Goal: Use online tool/utility: Utilize a website feature to perform a specific function

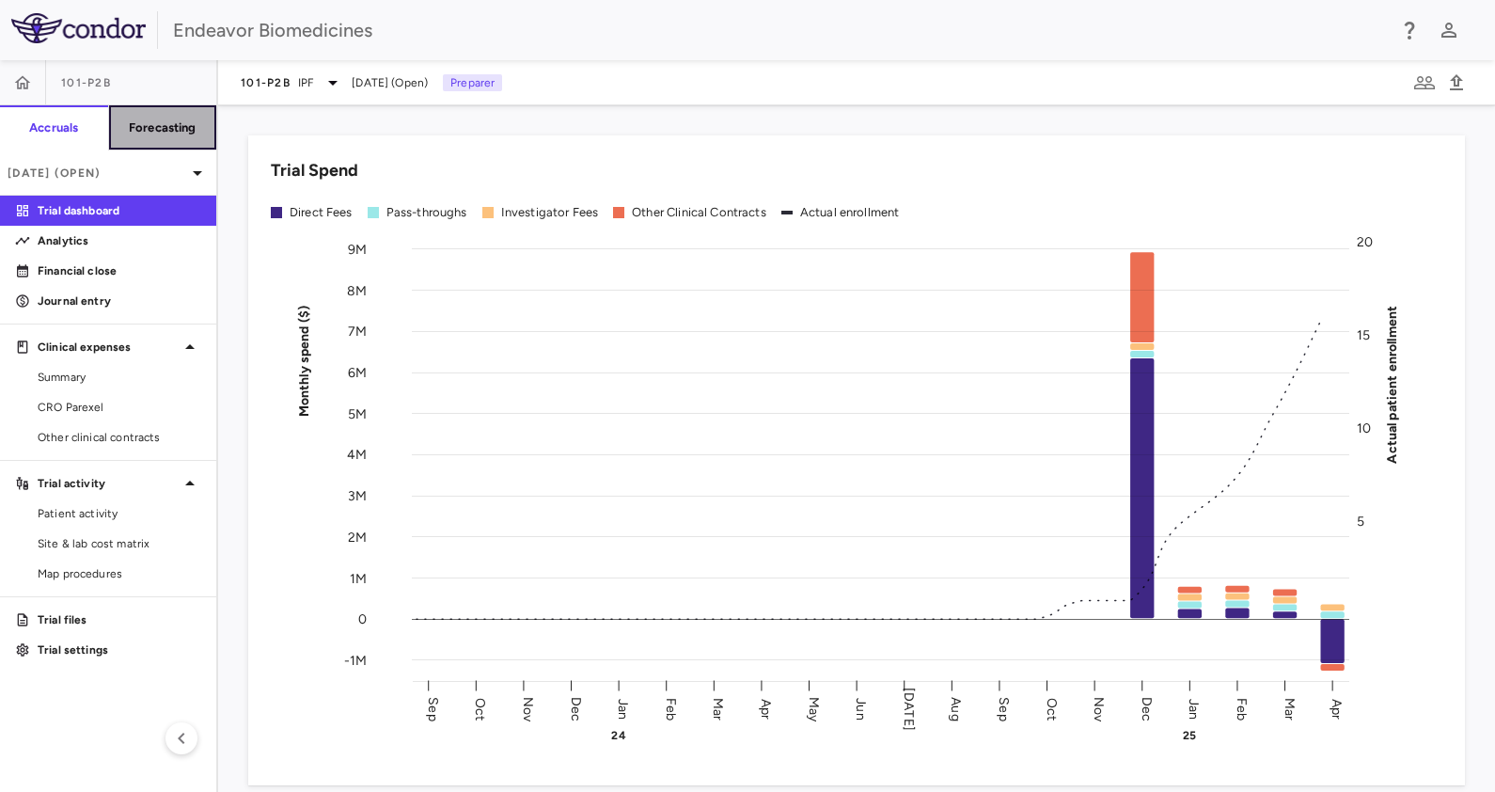
click at [164, 124] on h6 "Forecasting" at bounding box center [163, 127] width 68 height 17
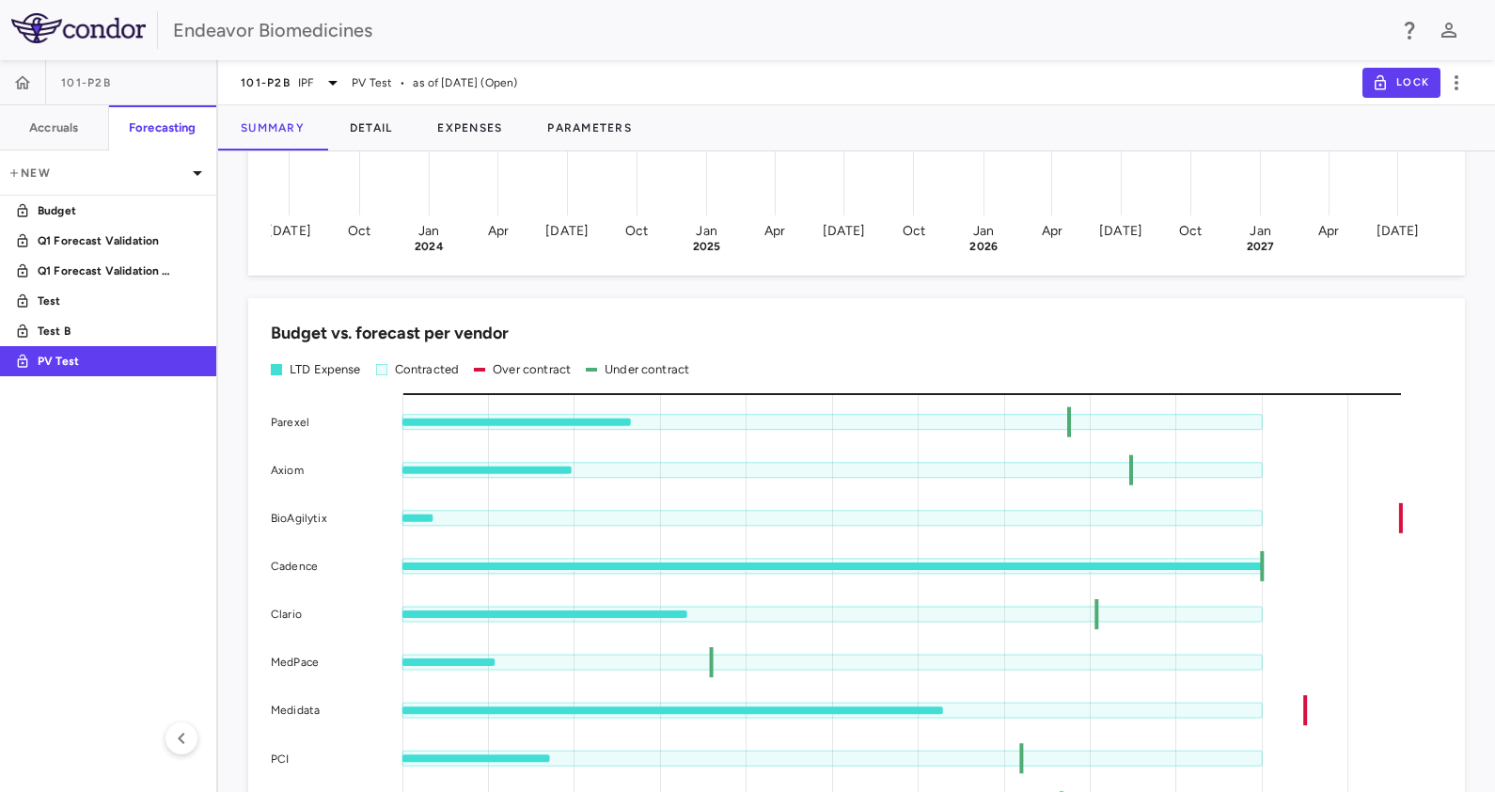
scroll to position [588, 0]
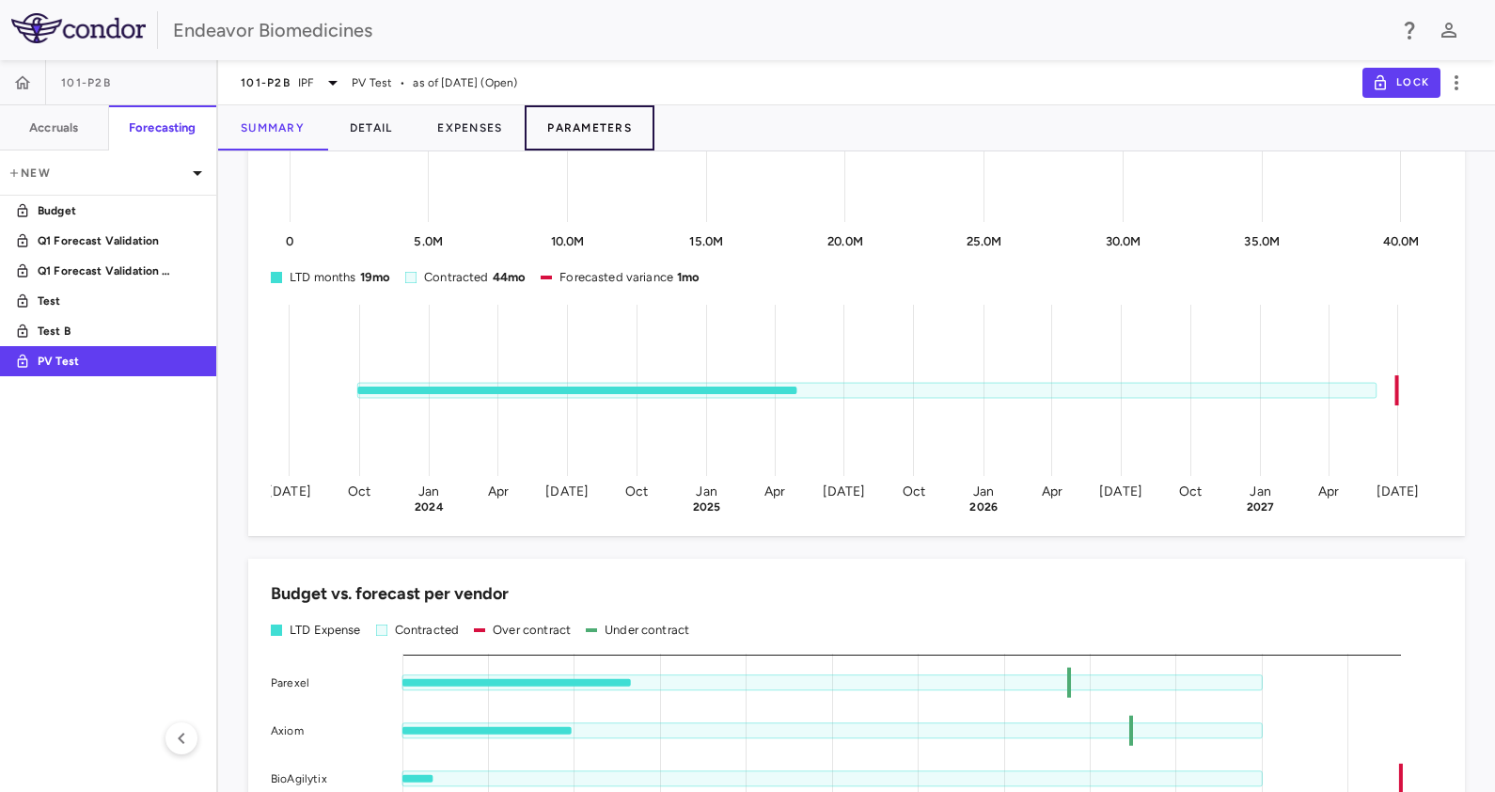
click at [616, 122] on button "Parameters" at bounding box center [590, 127] width 130 height 45
